Goal: Task Accomplishment & Management: Use online tool/utility

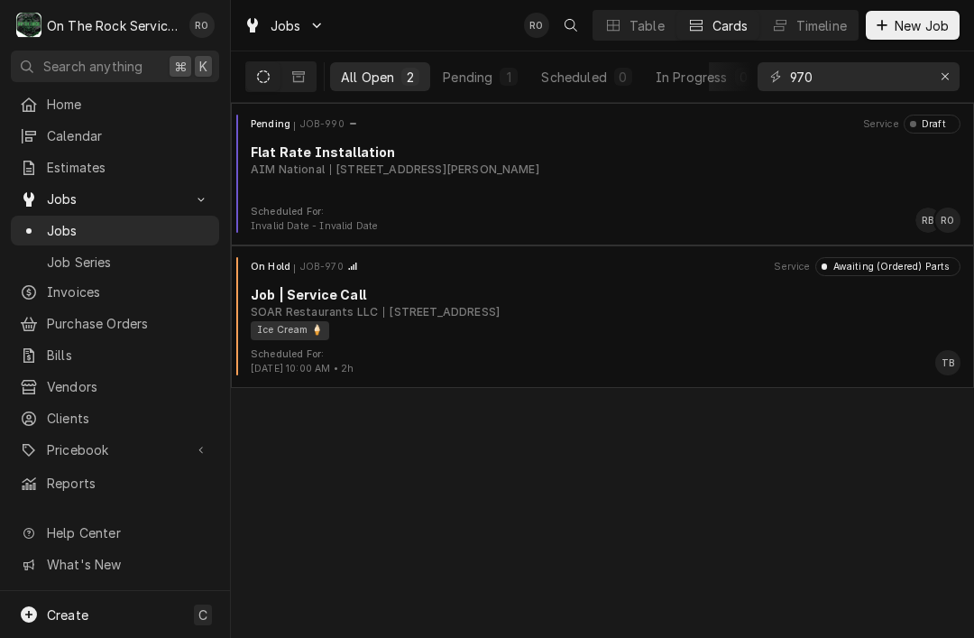
click at [57, 107] on span "Home" at bounding box center [128, 104] width 163 height 19
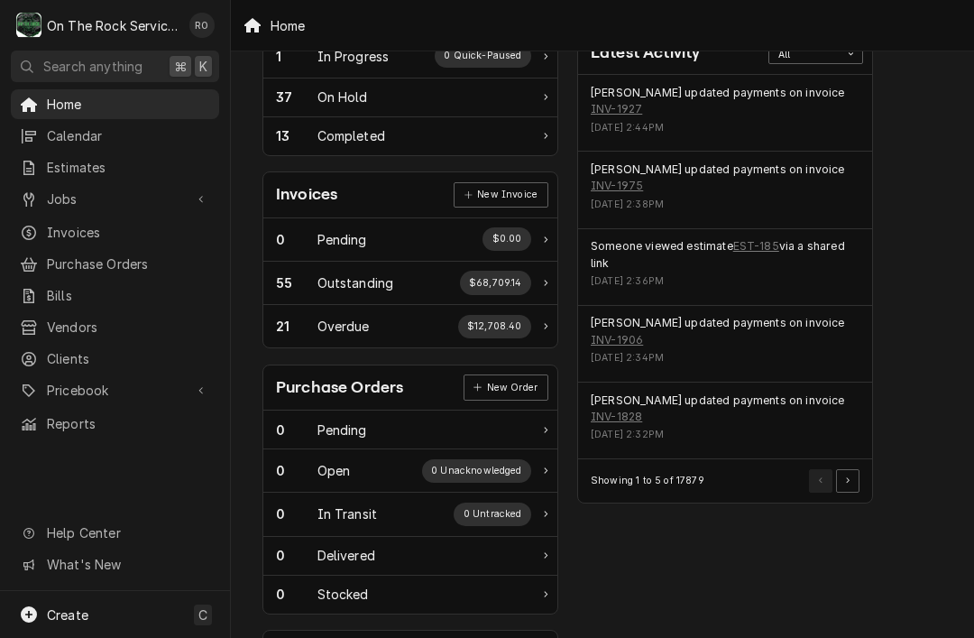
scroll to position [422, 0]
click at [763, 243] on link "EST-185" at bounding box center [756, 246] width 46 height 16
click at [55, 381] on span "Pricebook" at bounding box center [115, 390] width 136 height 19
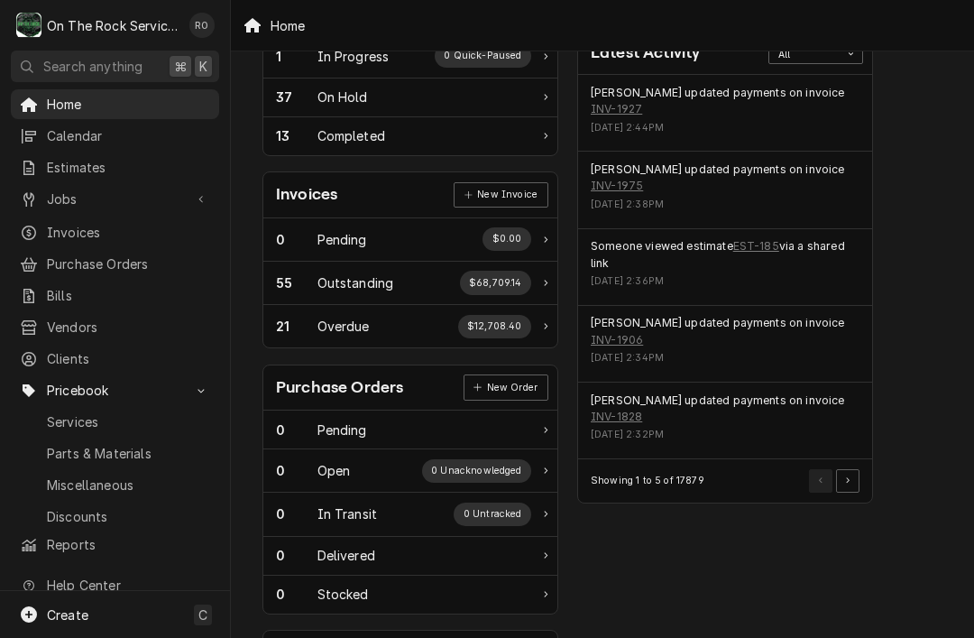
click at [75, 449] on div "Parts & Materials" at bounding box center [114, 453] width 201 height 23
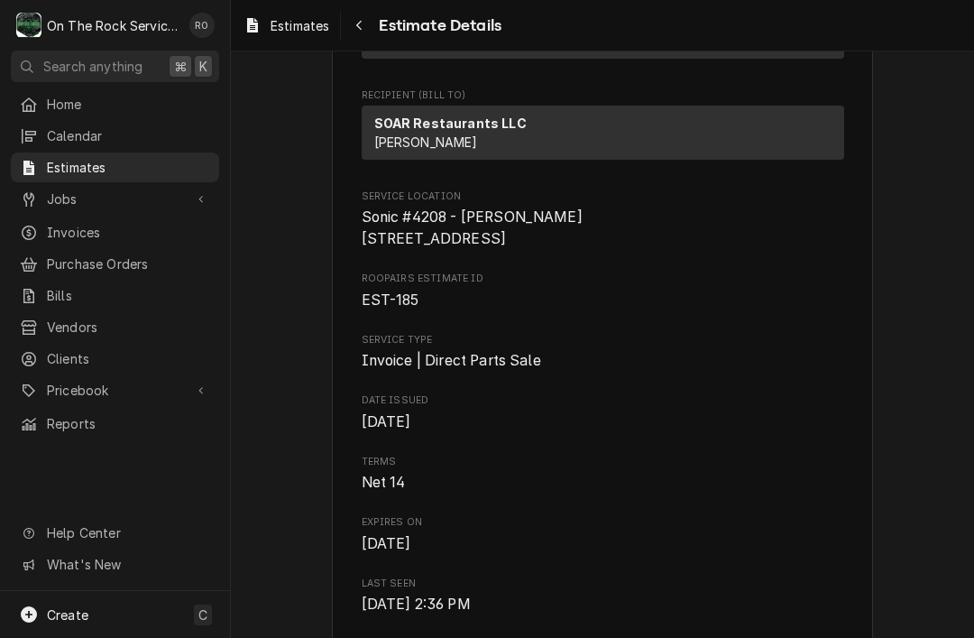
scroll to position [257, 0]
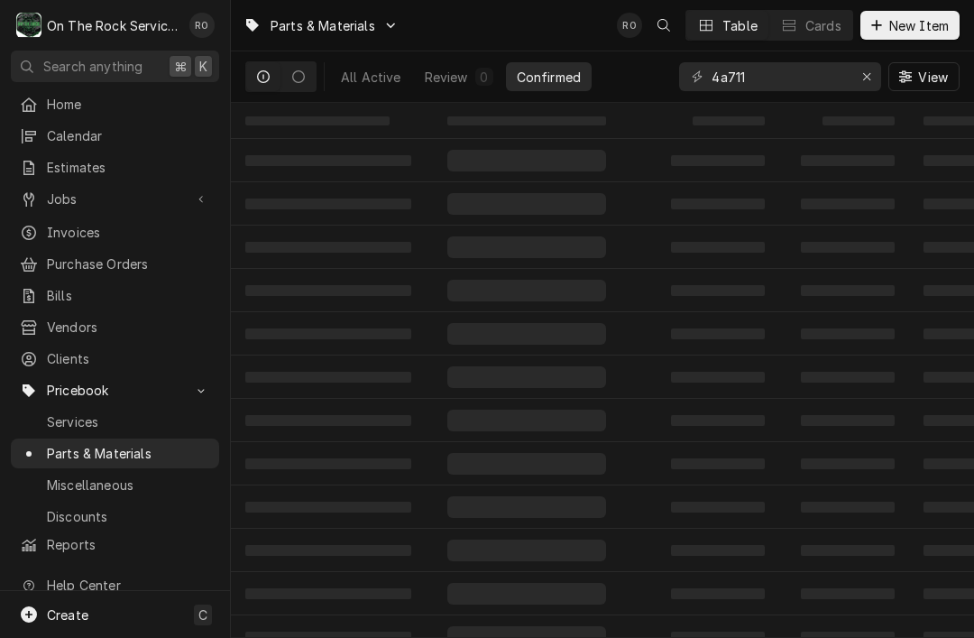
click at [934, 27] on span "New Item" at bounding box center [919, 25] width 67 height 19
click at [862, 75] on icon "Erase input" at bounding box center [867, 76] width 10 height 13
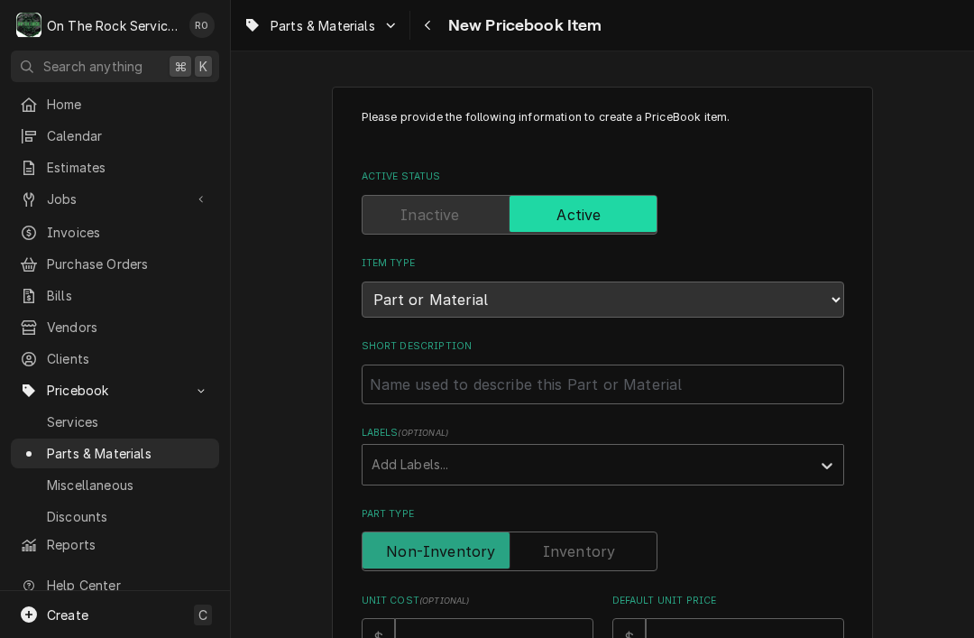
type textarea "x"
click at [143, 77] on button "Search anything ⌘ K" at bounding box center [115, 67] width 208 height 32
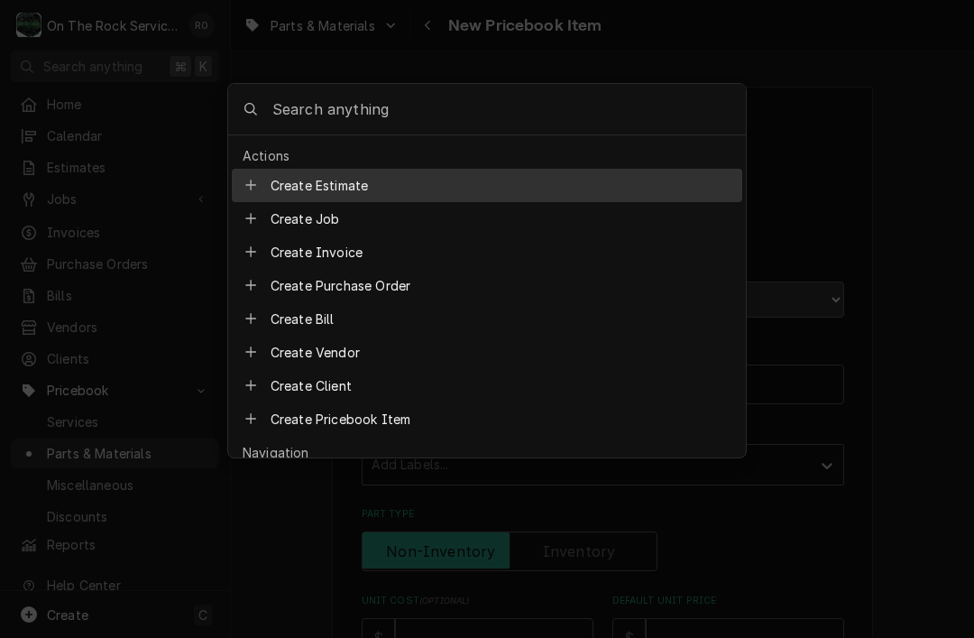
click at [145, 93] on div at bounding box center [487, 319] width 974 height 638
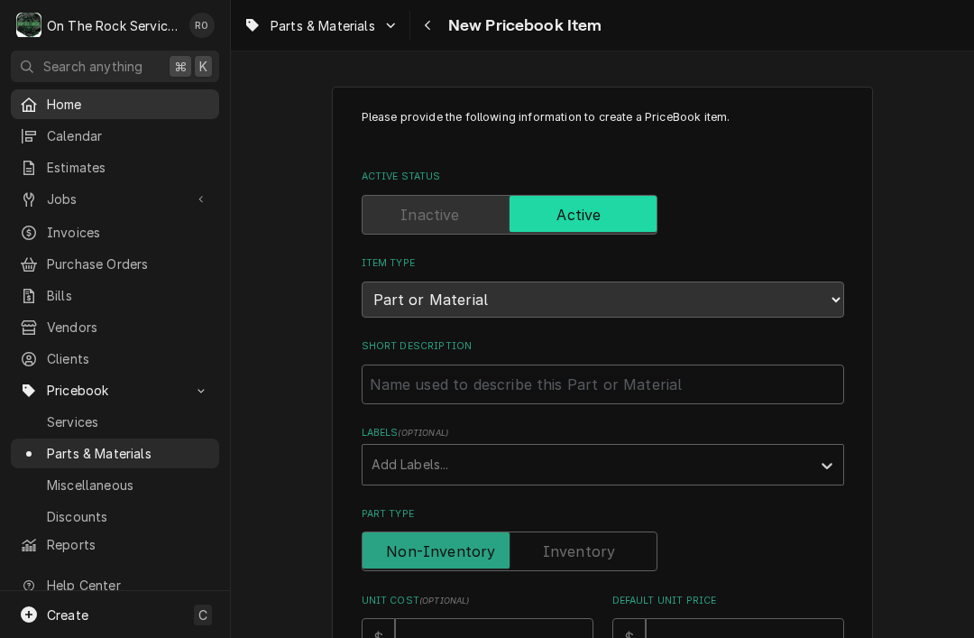
click at [97, 107] on span "Home" at bounding box center [128, 104] width 163 height 19
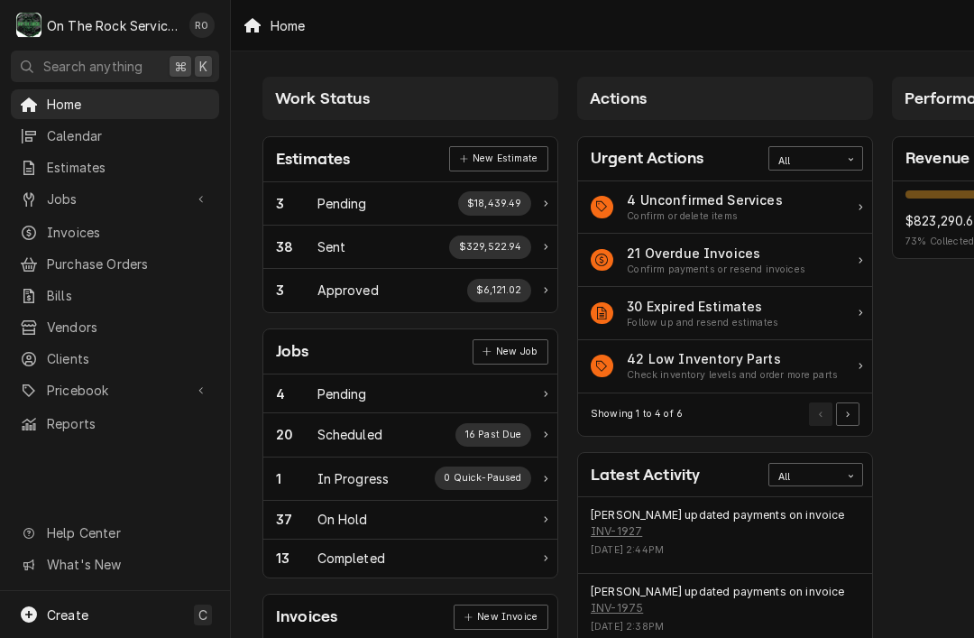
click at [56, 113] on link "Home" at bounding box center [115, 104] width 208 height 30
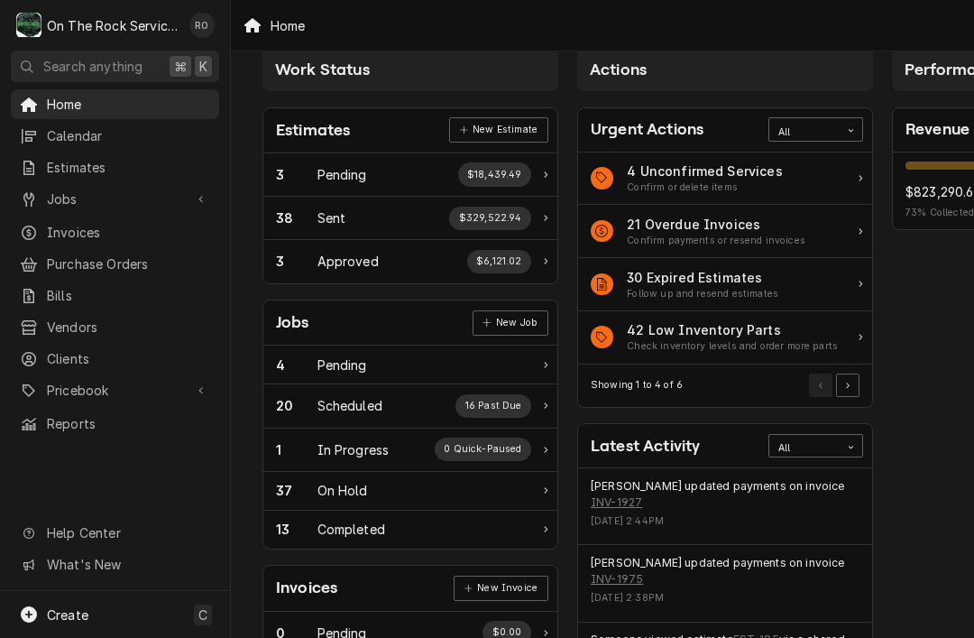
scroll to position [29, 0]
